Goal: Complete application form

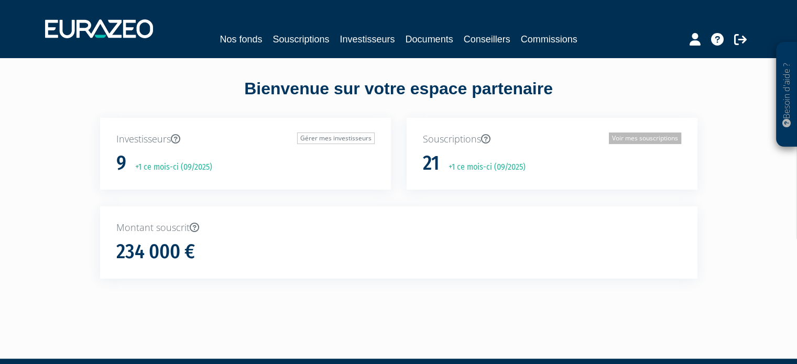
click at [637, 136] on link "Voir mes souscriptions" at bounding box center [645, 139] width 72 height 12
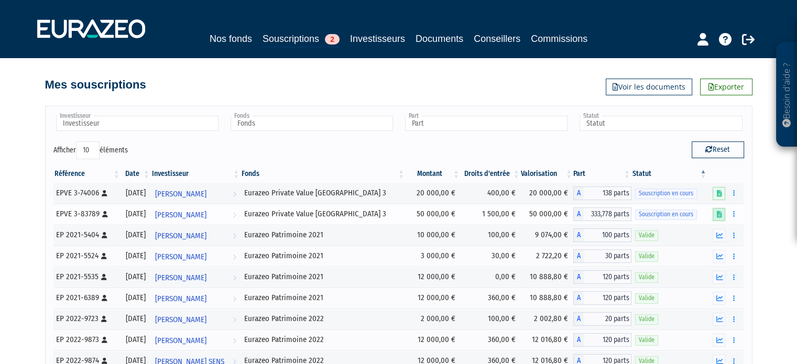
click at [719, 217] on icon at bounding box center [719, 214] width 5 height 7
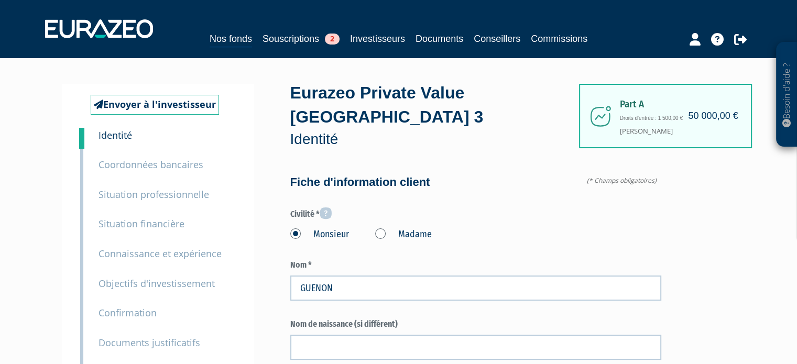
type input "6 21 49 41 80"
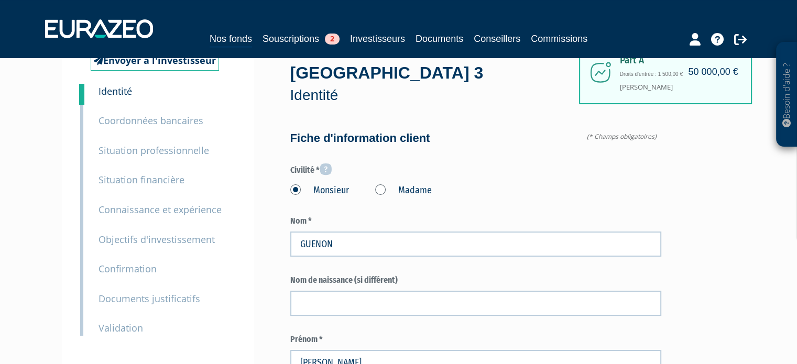
scroll to position [45, 0]
click at [122, 327] on small "Validation" at bounding box center [121, 327] width 45 height 13
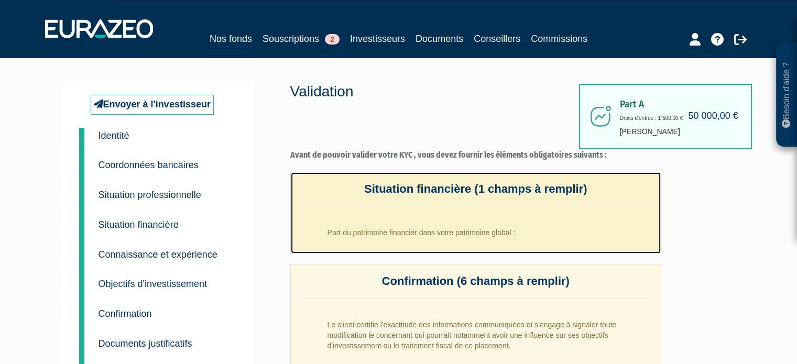
click at [416, 233] on li "Part du patrimoine financier dans votre patrimoine global :" at bounding box center [486, 230] width 333 height 26
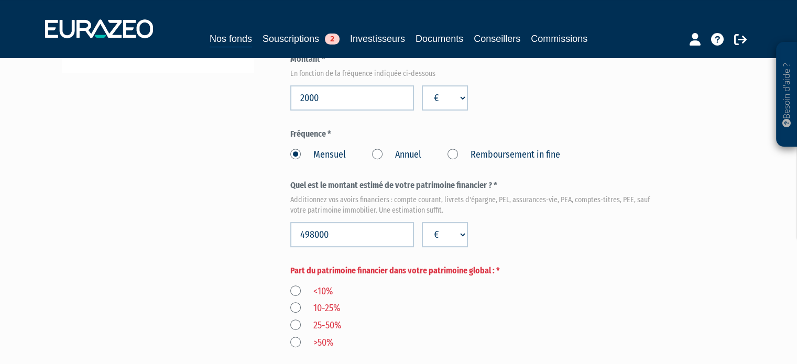
scroll to position [352, 0]
click at [296, 325] on label "25-50%" at bounding box center [315, 325] width 51 height 14
click at [0, 0] on input "25-50%" at bounding box center [0, 0] width 0 height 0
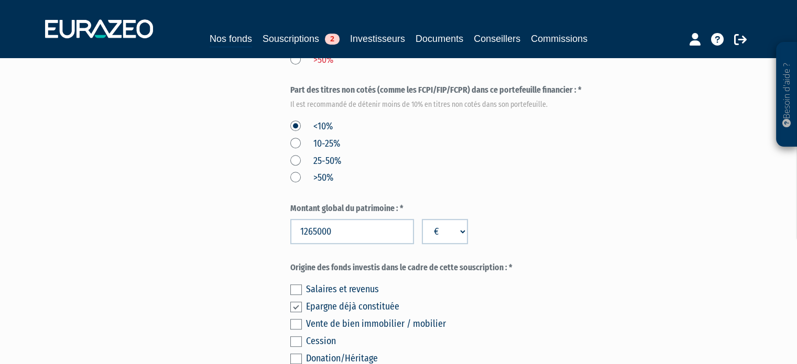
scroll to position [856, 0]
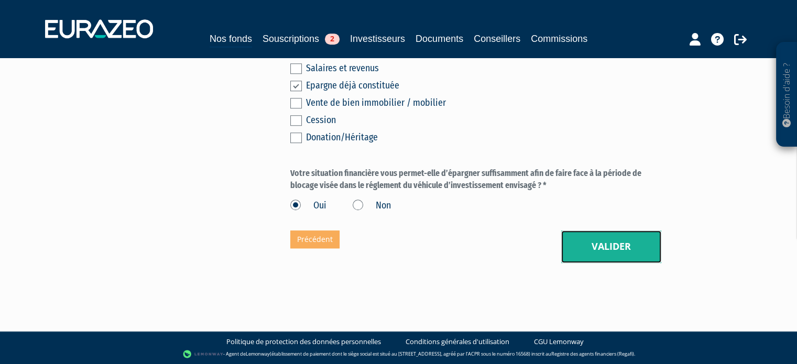
click at [630, 250] on button "Valider" at bounding box center [611, 247] width 100 height 33
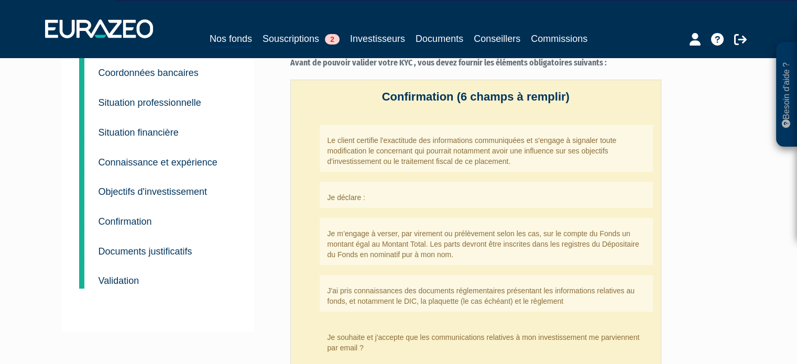
scroll to position [73, 0]
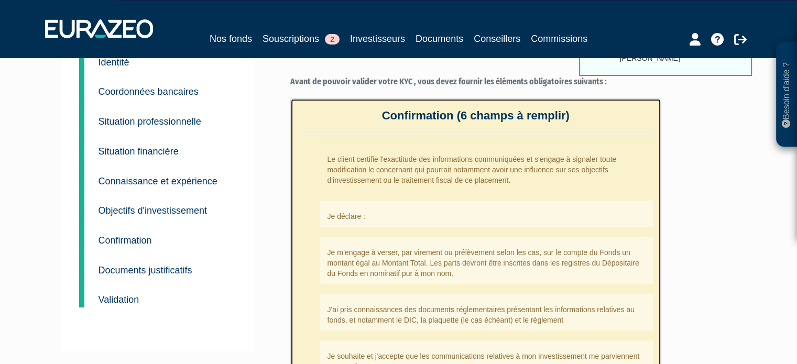
click at [470, 179] on li "Le client certifie l'exactitude des informations communiquées et s'engage à sig…" at bounding box center [486, 167] width 333 height 47
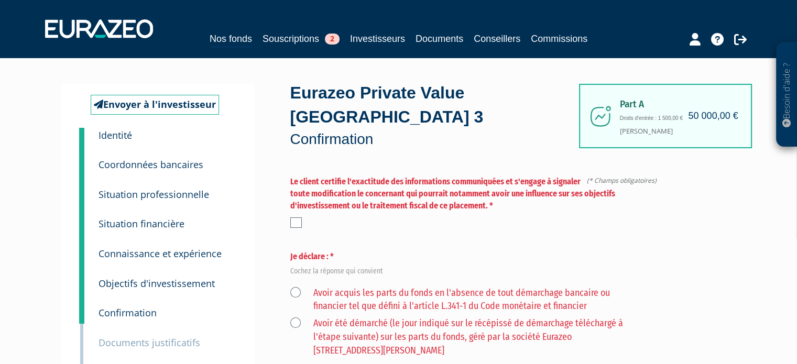
click at [296, 226] on label at bounding box center [296, 223] width 12 height 10
click at [0, 0] on input "checkbox" at bounding box center [0, 0] width 0 height 0
click at [290, 296] on label "Avoir acquis les parts du fonds en l'absence de tout démarchage bancaire ou fin…" at bounding box center [463, 300] width 347 height 27
click at [0, 0] on financier "Avoir acquis les parts du fonds en l'absence de tout démarchage bancaire ou fin…" at bounding box center [0, 0] width 0 height 0
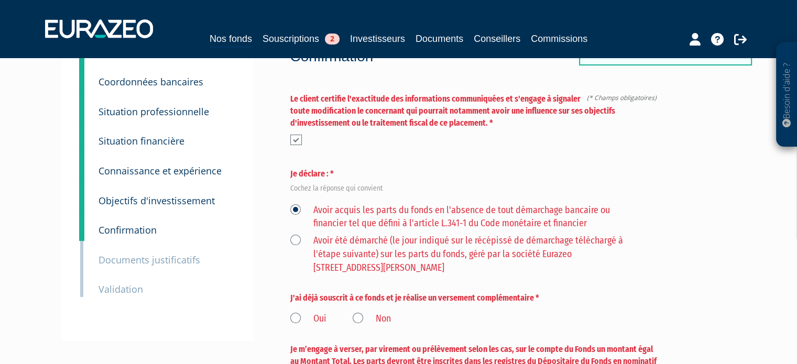
scroll to position [85, 0]
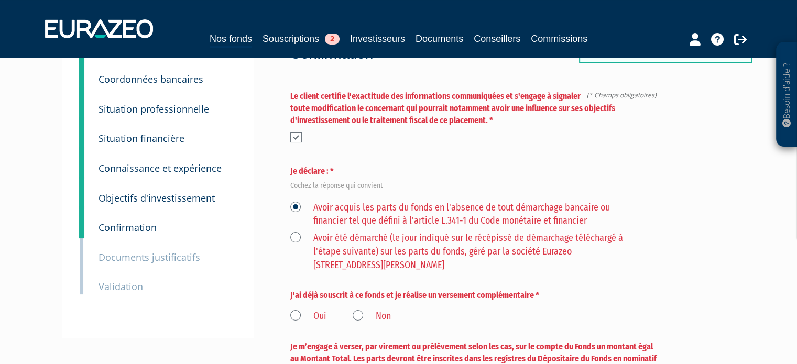
click at [359, 314] on label "Non" at bounding box center [372, 317] width 38 height 14
click at [0, 0] on input "Non" at bounding box center [0, 0] width 0 height 0
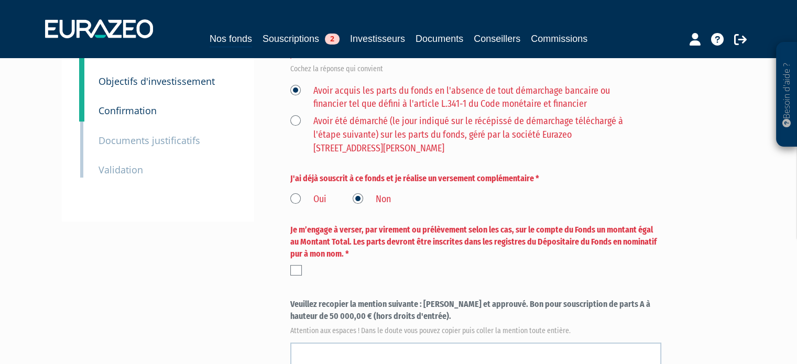
click at [294, 270] on label at bounding box center [296, 270] width 12 height 10
click at [0, 0] on input "checkbox" at bounding box center [0, 0] width 0 height 0
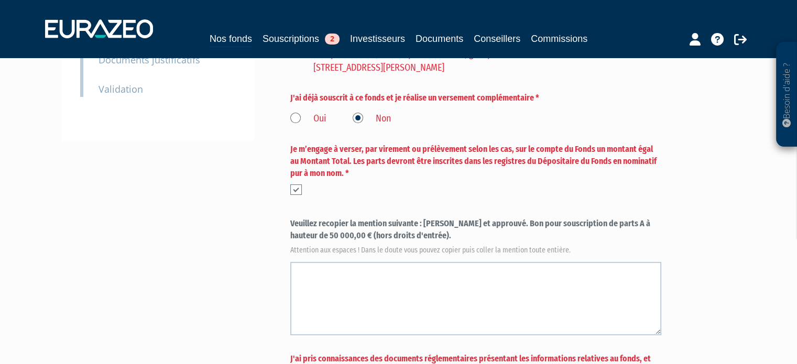
scroll to position [352, 0]
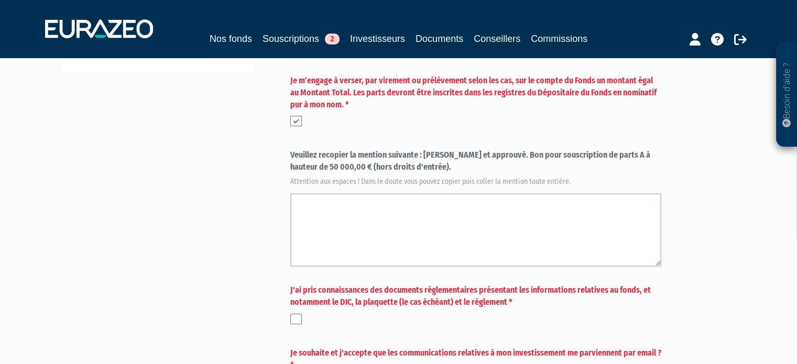
click at [294, 321] on label at bounding box center [296, 319] width 12 height 10
click at [0, 0] on input "checkbox" at bounding box center [0, 0] width 0 height 0
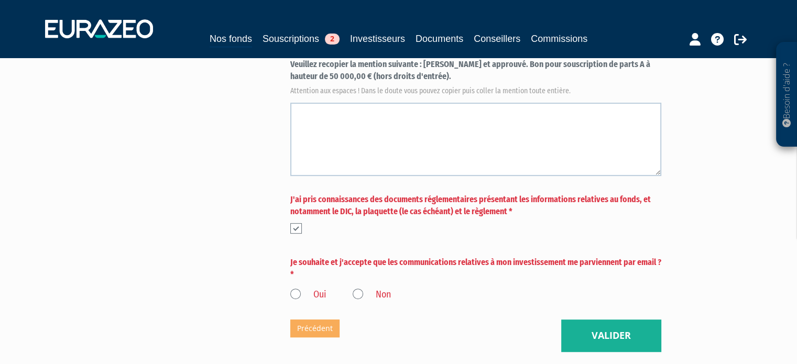
click at [297, 298] on label "Oui" at bounding box center [308, 295] width 36 height 14
click at [0, 0] on input "Oui" at bounding box center [0, 0] width 0 height 0
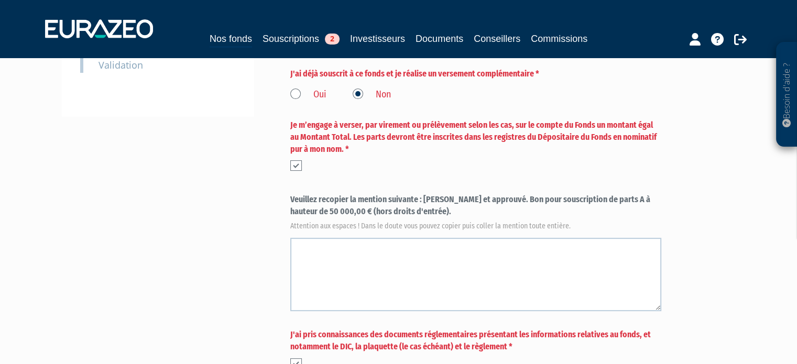
scroll to position [306, 0]
drag, startPoint x: 425, startPoint y: 200, endPoint x: 401, endPoint y: 213, distance: 27.2
click at [401, 213] on label "Veuillez recopier la mention suivante : Lu et approuvé. Bon pour souscription d…" at bounding box center [475, 212] width 371 height 35
copy label "Lu et approuvé. Bon pour souscription de parts A à hauteur de 50 000,00 € (hors…"
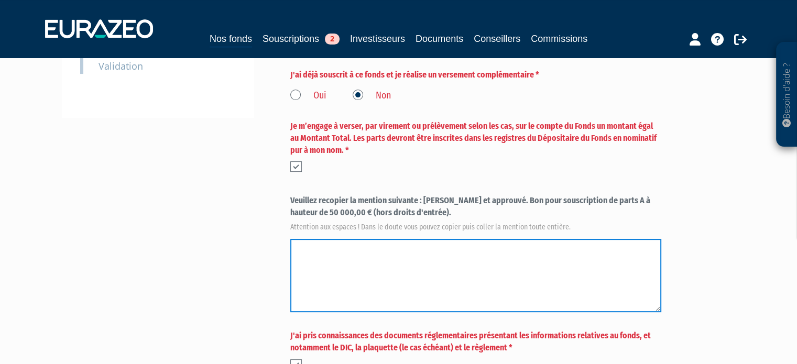
click at [359, 258] on textarea at bounding box center [475, 275] width 371 height 73
paste textarea "Lu et approuvé. Bon pour souscription de parts A à hauteur de 50 000,00 € (hors…"
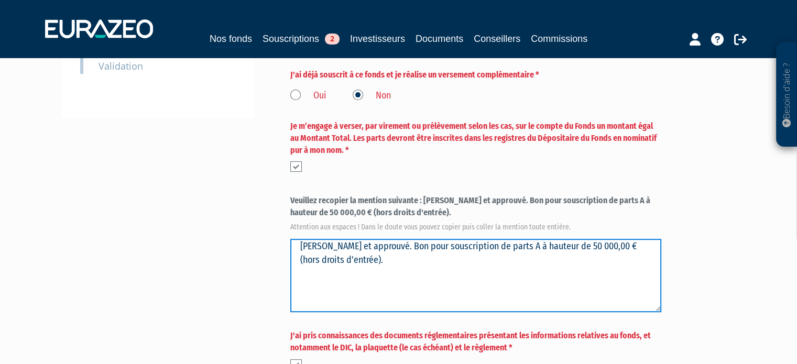
click at [360, 246] on textarea at bounding box center [475, 275] width 371 height 73
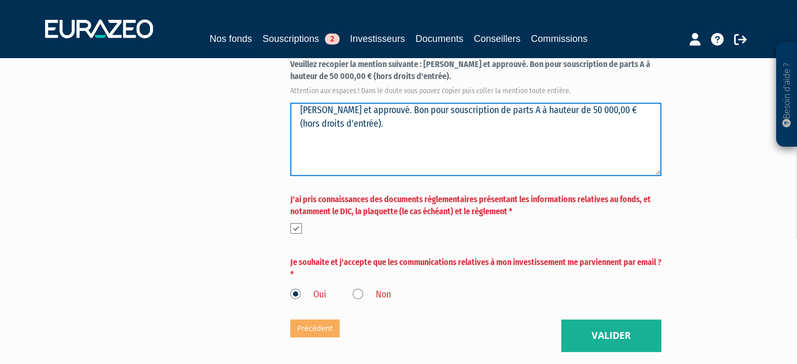
scroll to position [532, 0]
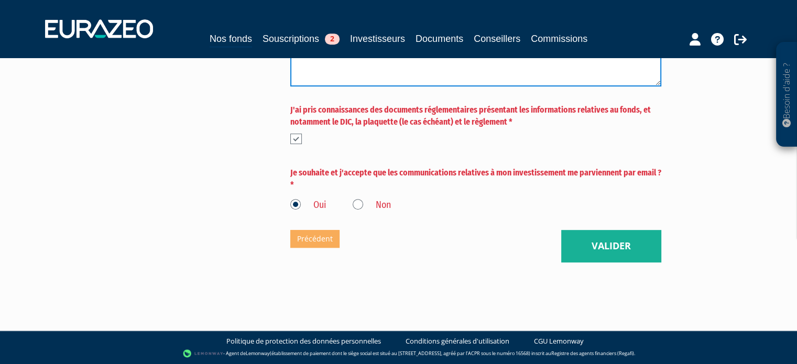
type textarea "Lu et approuvé. Bon pour souscription de parts A à hauteur de 50 000,00 € (hors…"
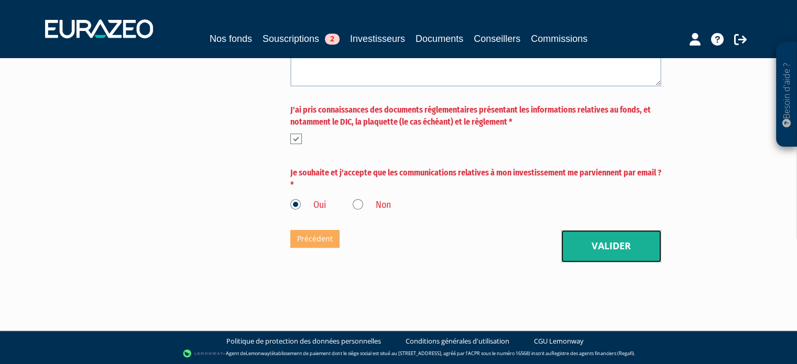
click at [589, 250] on button "Valider" at bounding box center [611, 246] width 100 height 33
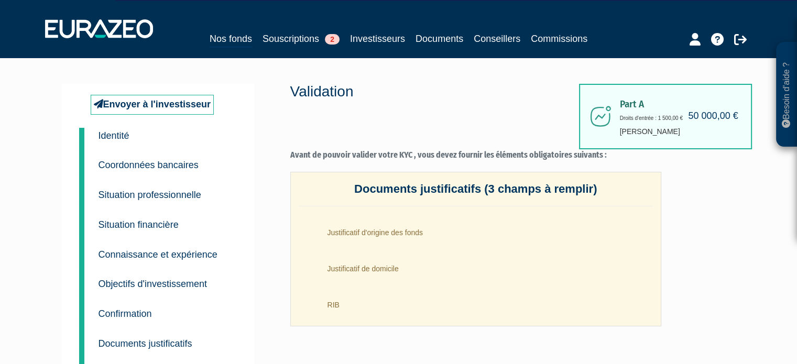
click at [389, 337] on div "Part A 50 000,00 € Droits d'entrée : 1 500,00 € [PERSON_NAME] Validation Avant …" at bounding box center [513, 254] width 446 height 341
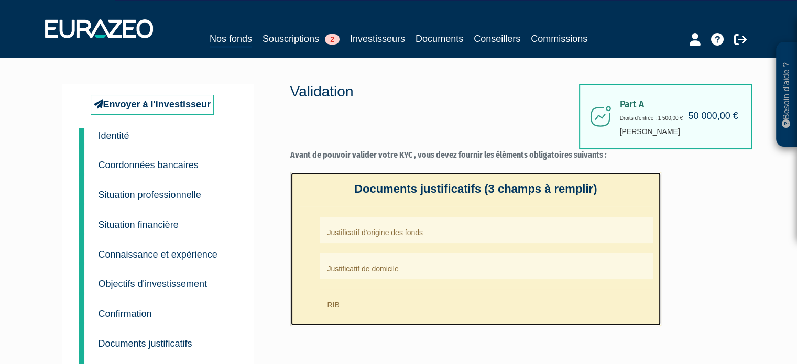
click at [339, 306] on li "RIB" at bounding box center [486, 302] width 333 height 26
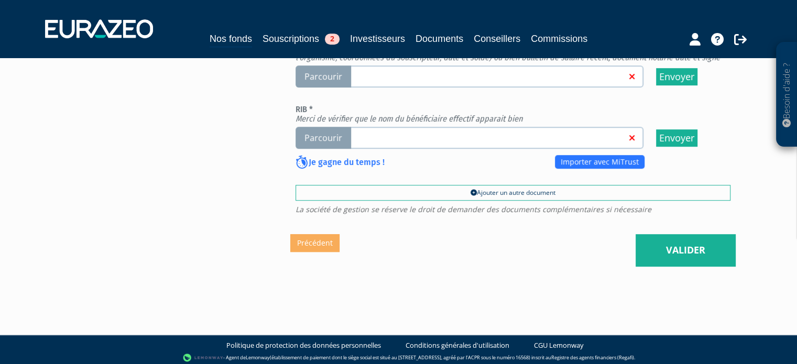
scroll to position [516, 0]
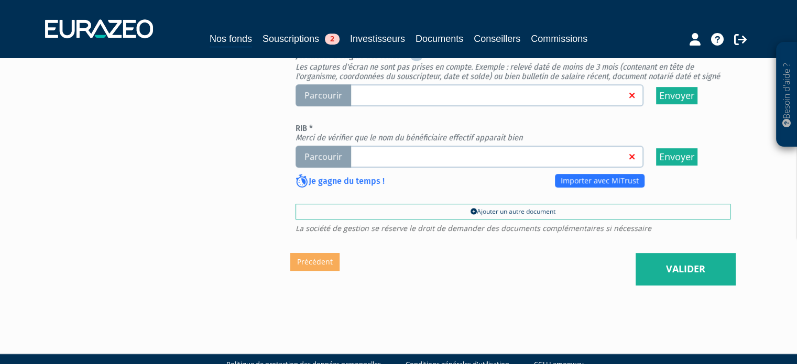
click at [589, 156] on link at bounding box center [487, 156] width 278 height 10
click at [0, 0] on input "Parcourir" at bounding box center [0, 0] width 0 height 0
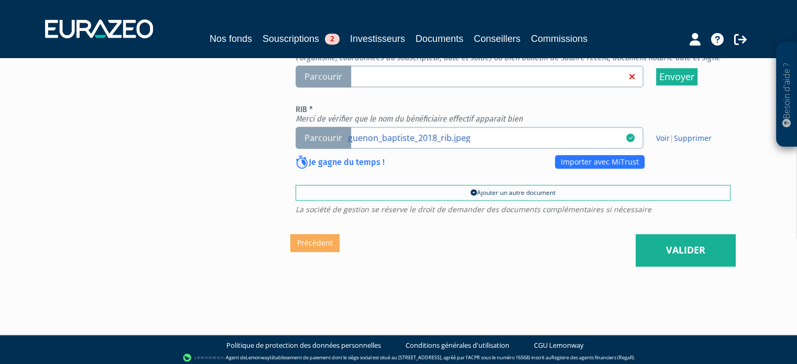
scroll to position [535, 0]
click at [415, 134] on link "guenon_baptiste_2018_rib.jpeg" at bounding box center [487, 137] width 278 height 10
click at [0, 0] on input "Parcourir guenon_baptiste_2018_rib.jpeg" at bounding box center [0, 0] width 0 height 0
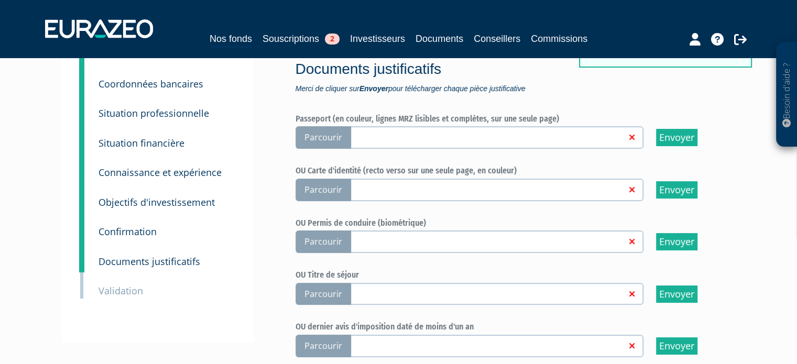
scroll to position [107, 0]
click at [687, 138] on input "Envoyer" at bounding box center [676, 137] width 41 height 17
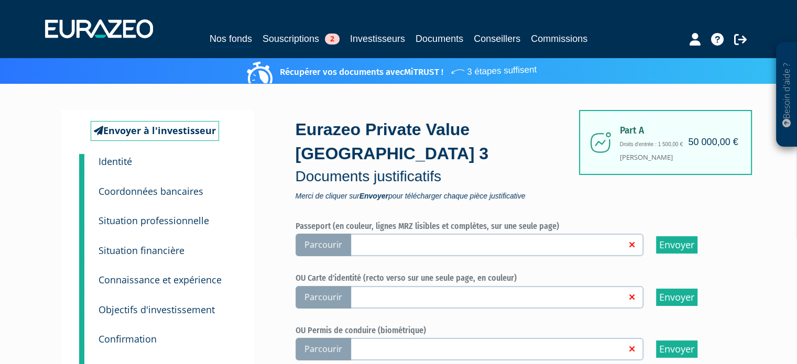
click at [565, 244] on link at bounding box center [487, 244] width 278 height 10
click at [0, 0] on input "Parcourir" at bounding box center [0, 0] width 0 height 0
click at [457, 297] on link at bounding box center [487, 296] width 278 height 10
click at [0, 0] on input "Parcourir" at bounding box center [0, 0] width 0 height 0
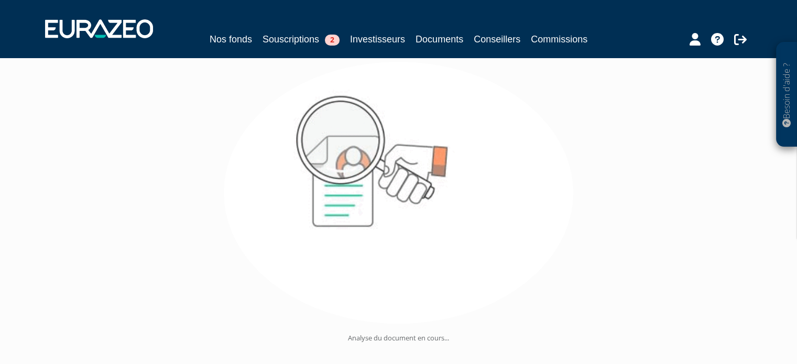
scroll to position [88, 0]
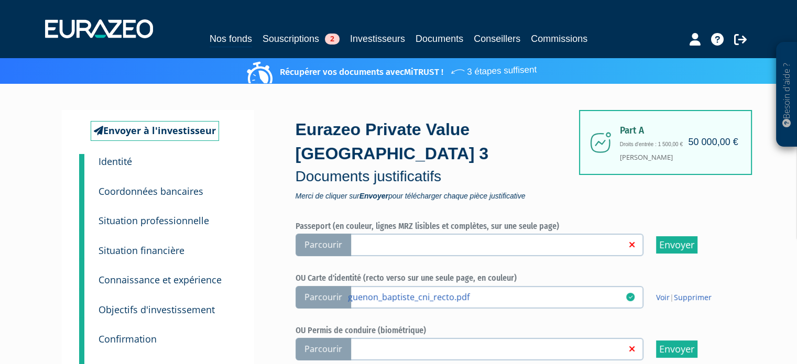
click at [549, 349] on link at bounding box center [487, 348] width 278 height 10
click at [0, 0] on input "Parcourir" at bounding box center [0, 0] width 0 height 0
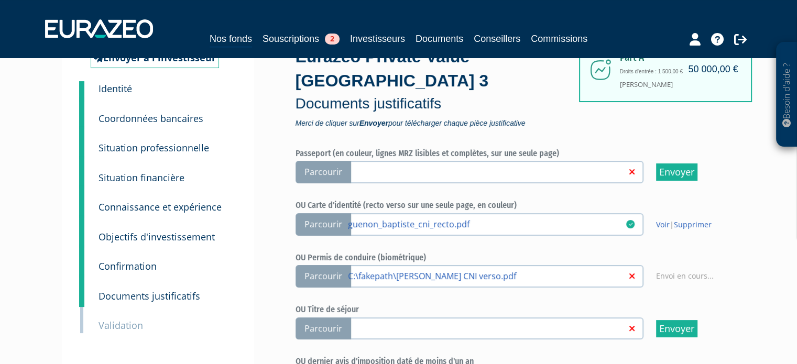
scroll to position [93, 0]
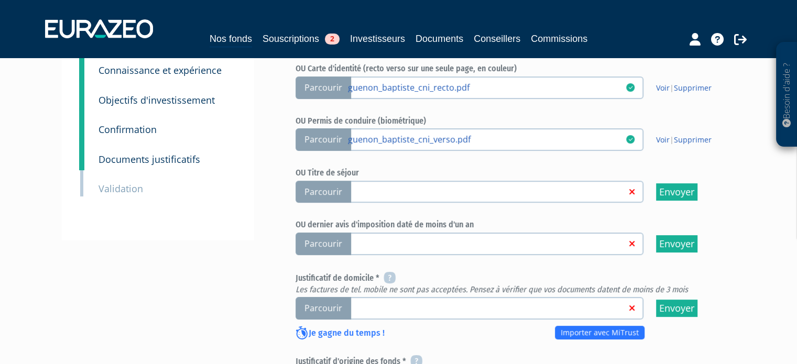
scroll to position [211, 0]
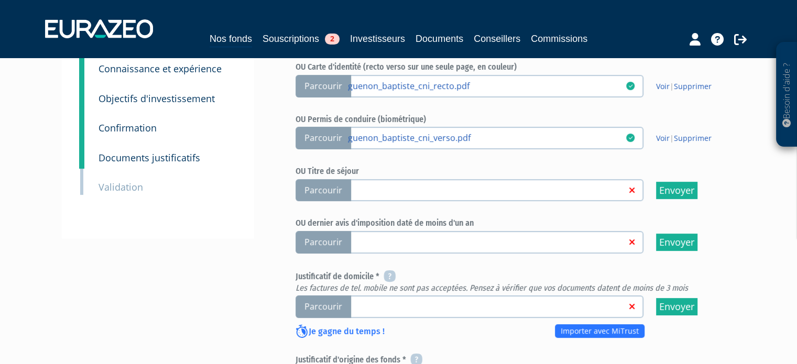
click at [558, 244] on link at bounding box center [487, 241] width 278 height 10
click at [0, 0] on input "Parcourir" at bounding box center [0, 0] width 0 height 0
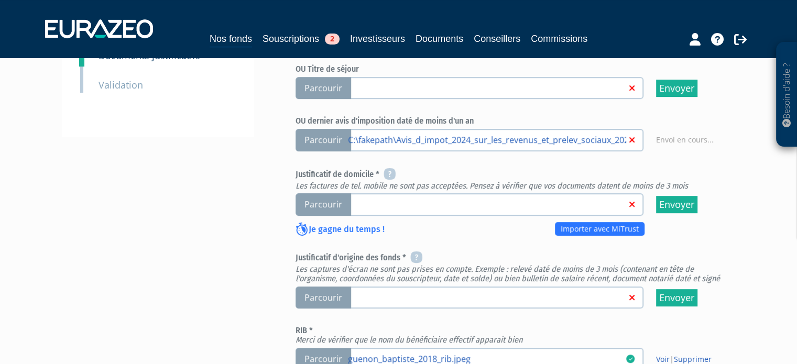
scroll to position [343, 0]
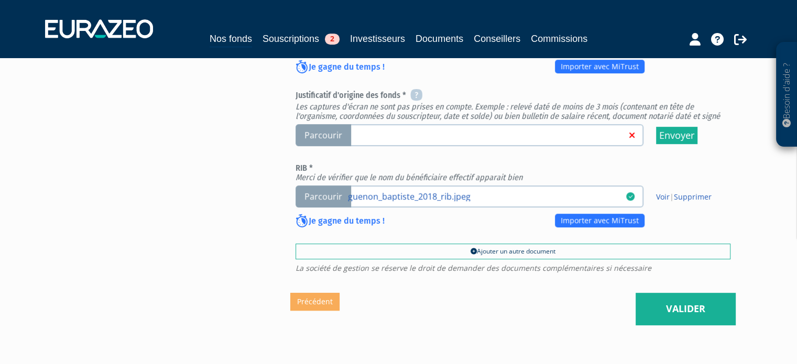
scroll to position [535, 0]
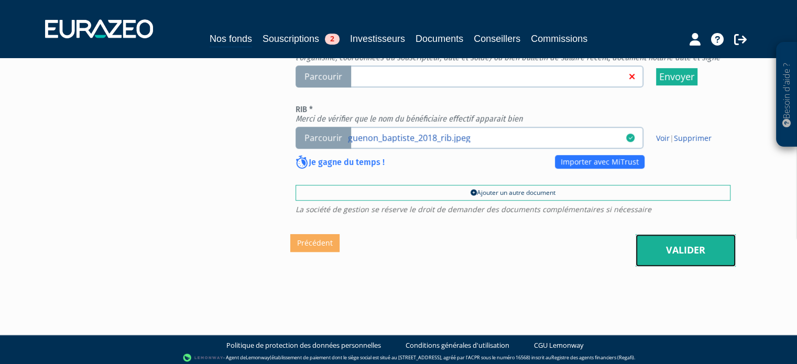
click at [665, 249] on link "Valider" at bounding box center [686, 250] width 100 height 33
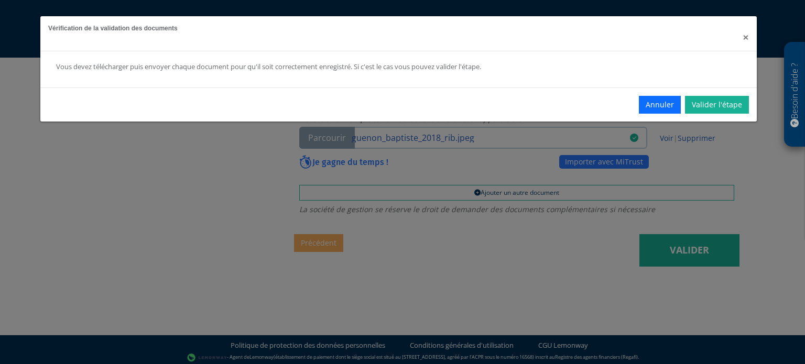
click at [749, 36] on span "×" at bounding box center [746, 37] width 6 height 15
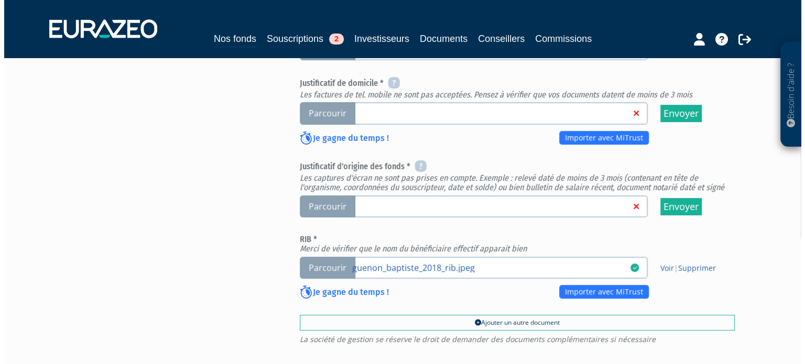
scroll to position [528, 0]
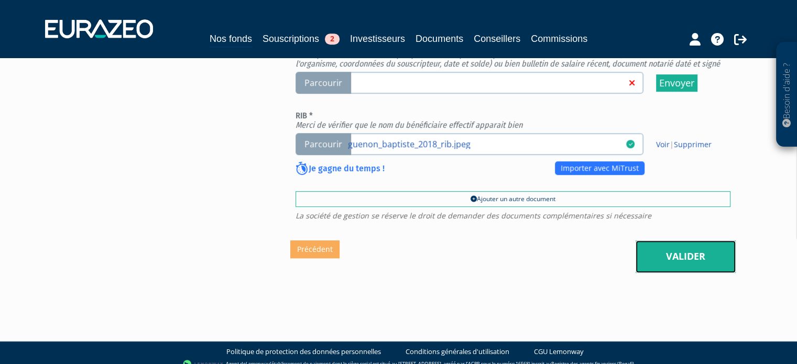
click at [685, 257] on link "Valider" at bounding box center [686, 257] width 100 height 33
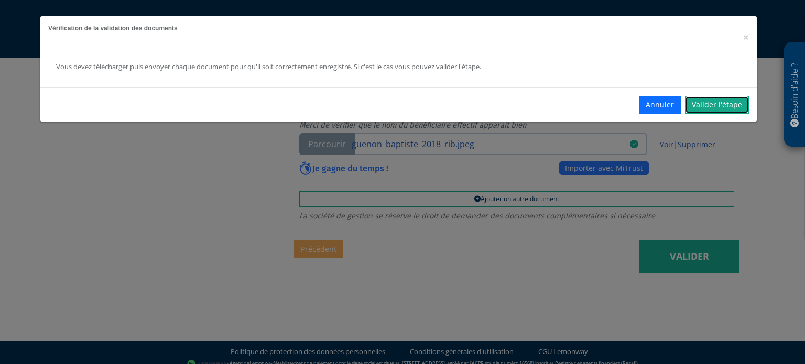
click at [710, 106] on link "Valider l'étape" at bounding box center [717, 105] width 64 height 18
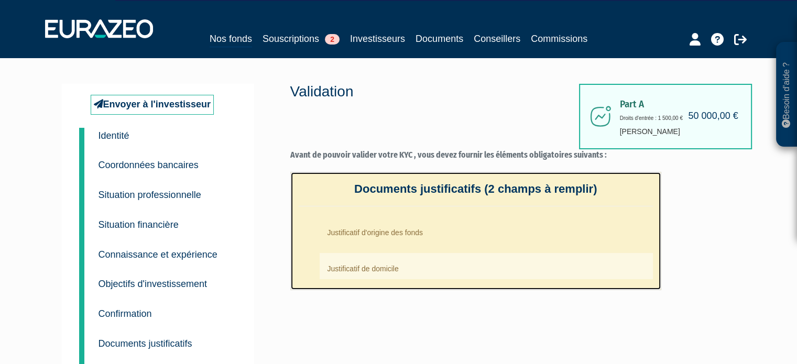
click at [388, 235] on li "Justificatif d'origine des fonds" at bounding box center [486, 230] width 333 height 26
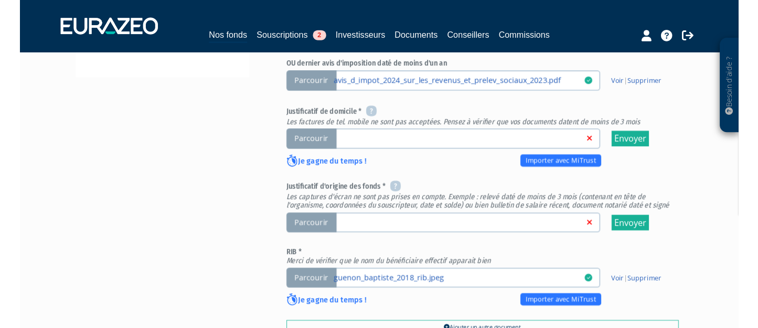
scroll to position [363, 0]
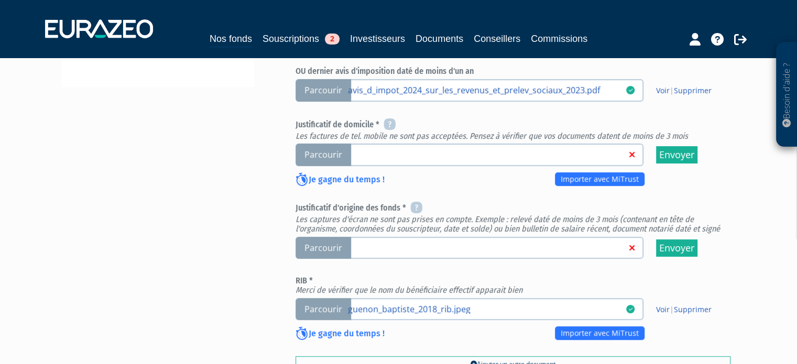
click at [612, 20] on div "Nos fonds Souscriptions 2 Investisseurs Documents Conseillers Commissions" at bounding box center [398, 28] width 723 height 39
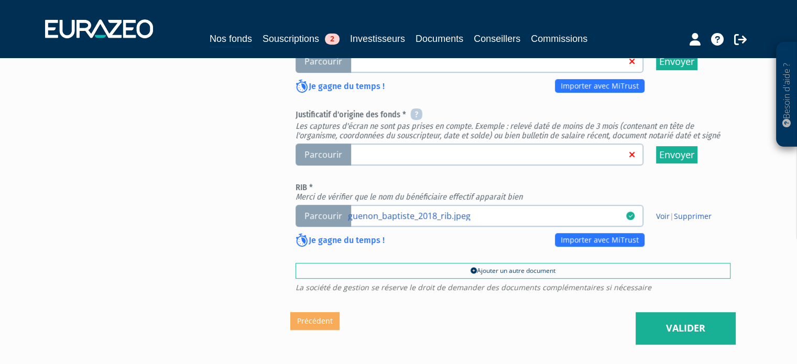
scroll to position [456, 0]
click at [530, 145] on label "Parcourir" at bounding box center [470, 155] width 348 height 23
click at [0, 0] on input "Parcourir" at bounding box center [0, 0] width 0 height 0
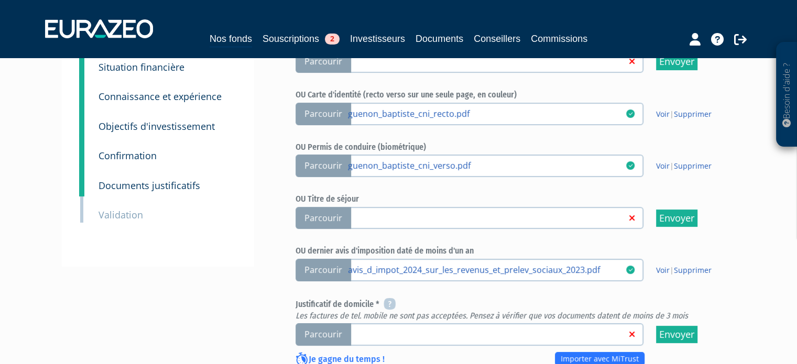
scroll to position [235, 0]
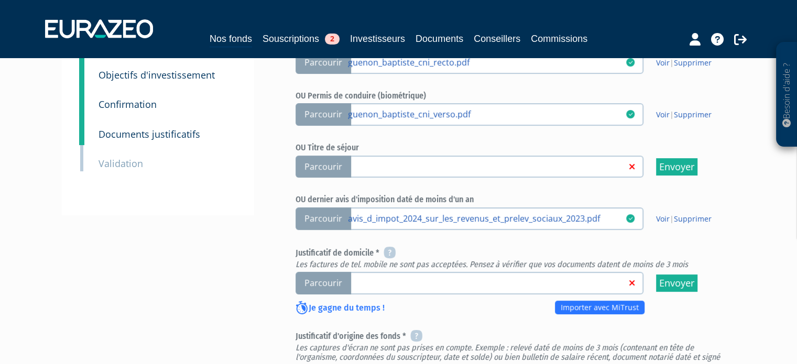
click at [527, 280] on link at bounding box center [487, 282] width 278 height 10
click at [0, 0] on input "Parcourir" at bounding box center [0, 0] width 0 height 0
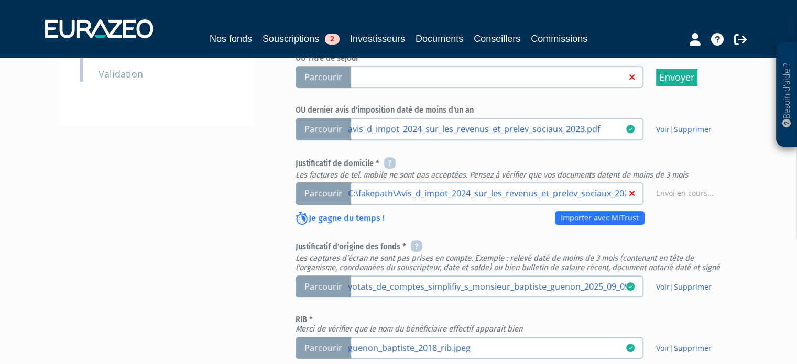
scroll to position [348, 0]
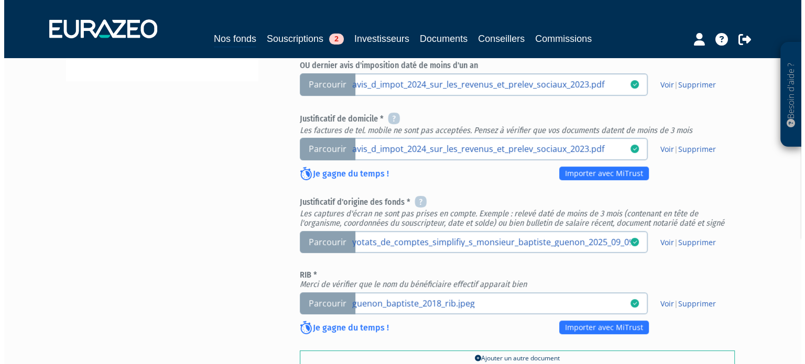
scroll to position [535, 0]
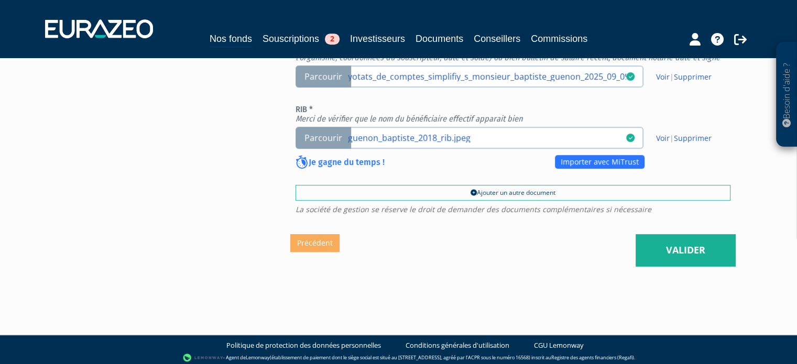
click at [669, 253] on link "Valider" at bounding box center [686, 250] width 100 height 33
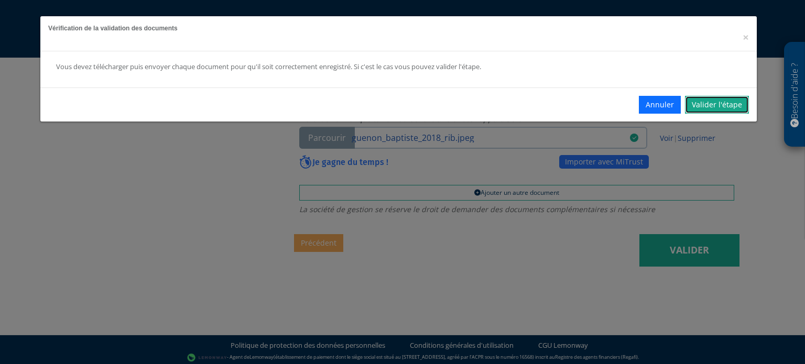
click at [720, 105] on link "Valider l'étape" at bounding box center [717, 105] width 64 height 18
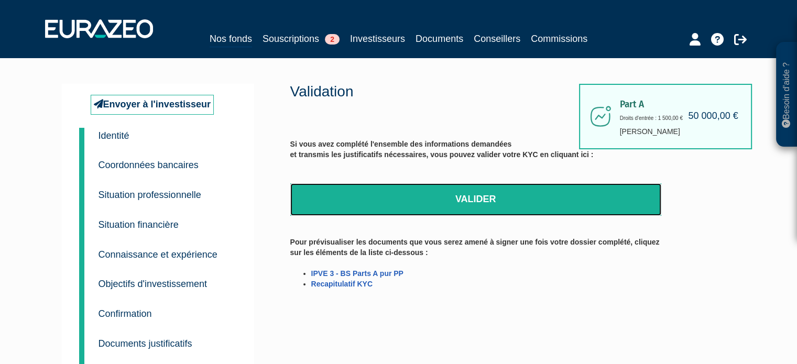
click at [442, 199] on link "Valider" at bounding box center [475, 199] width 371 height 33
